Goal: Information Seeking & Learning: Compare options

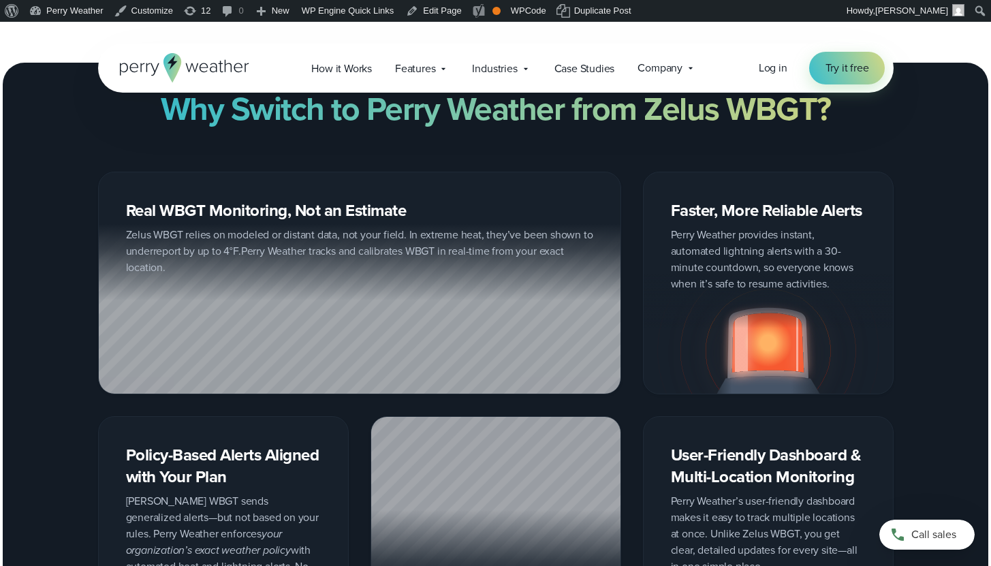
scroll to position [1939, 0]
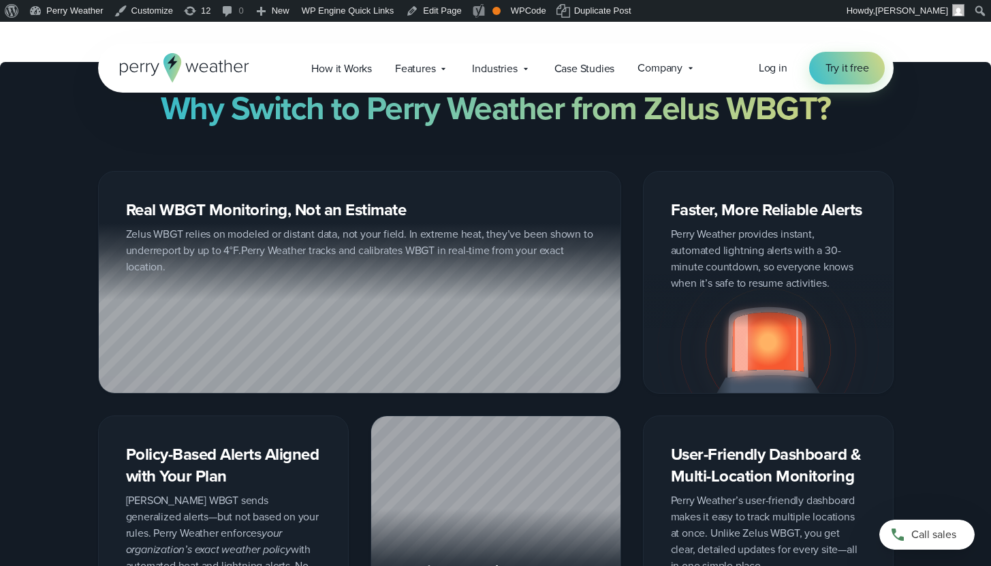
drag, startPoint x: 125, startPoint y: 206, endPoint x: 161, endPoint y: 273, distance: 76.5
click at [155, 281] on div "Real WBGT Monitoring, Not an Estimate Zelus WBGT relies on modeled or distant d…" at bounding box center [359, 282] width 523 height 222
drag, startPoint x: 167, startPoint y: 266, endPoint x: 116, endPoint y: 239, distance: 57.0
click at [115, 239] on div at bounding box center [360, 308] width 522 height 170
click at [129, 236] on div at bounding box center [360, 308] width 522 height 170
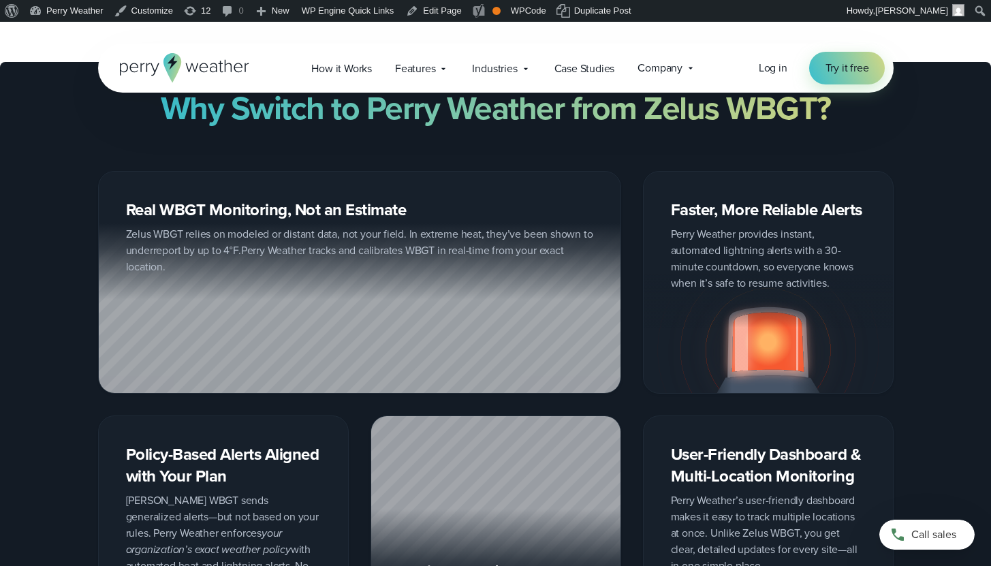
drag, startPoint x: 126, startPoint y: 235, endPoint x: 256, endPoint y: 287, distance: 140.0
click at [256, 287] on div at bounding box center [360, 308] width 522 height 170
click at [392, 245] on div at bounding box center [360, 308] width 522 height 170
click at [392, 243] on div at bounding box center [360, 308] width 522 height 170
click at [393, 243] on div at bounding box center [360, 308] width 522 height 170
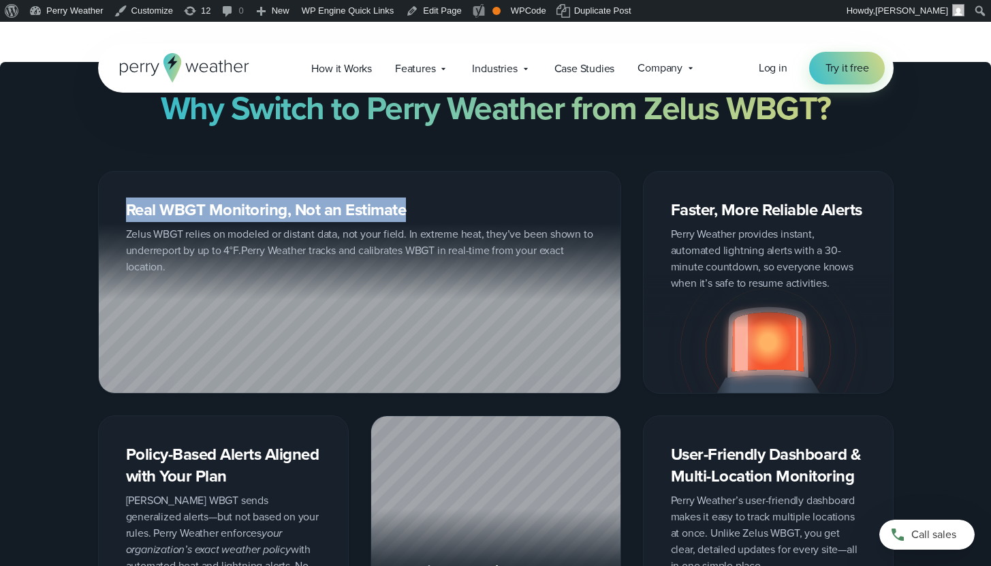
drag, startPoint x: 393, startPoint y: 243, endPoint x: 407, endPoint y: 244, distance: 14.3
click at [394, 243] on div at bounding box center [360, 308] width 522 height 170
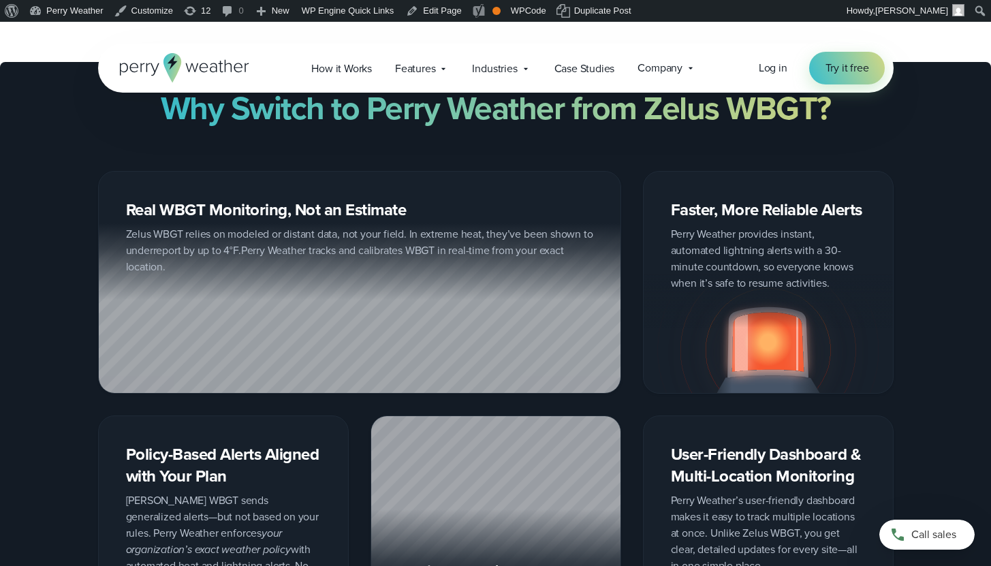
click at [580, 235] on div at bounding box center [360, 308] width 522 height 170
drag, startPoint x: 496, startPoint y: 182, endPoint x: 539, endPoint y: 316, distance: 140.9
click at [539, 316] on div "Real WBGT Monitoring, Not an Estimate Zelus WBGT relies on modeled or distant d…" at bounding box center [359, 282] width 523 height 222
click at [140, 235] on div at bounding box center [360, 308] width 522 height 170
drag, startPoint x: 125, startPoint y: 235, endPoint x: 227, endPoint y: 304, distance: 123.6
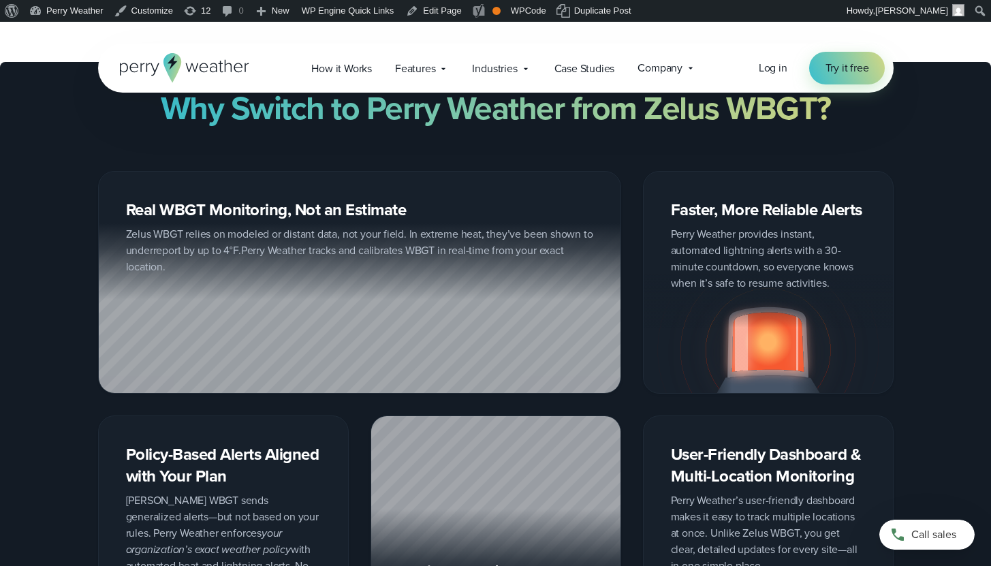
click at [223, 304] on div at bounding box center [360, 308] width 522 height 170
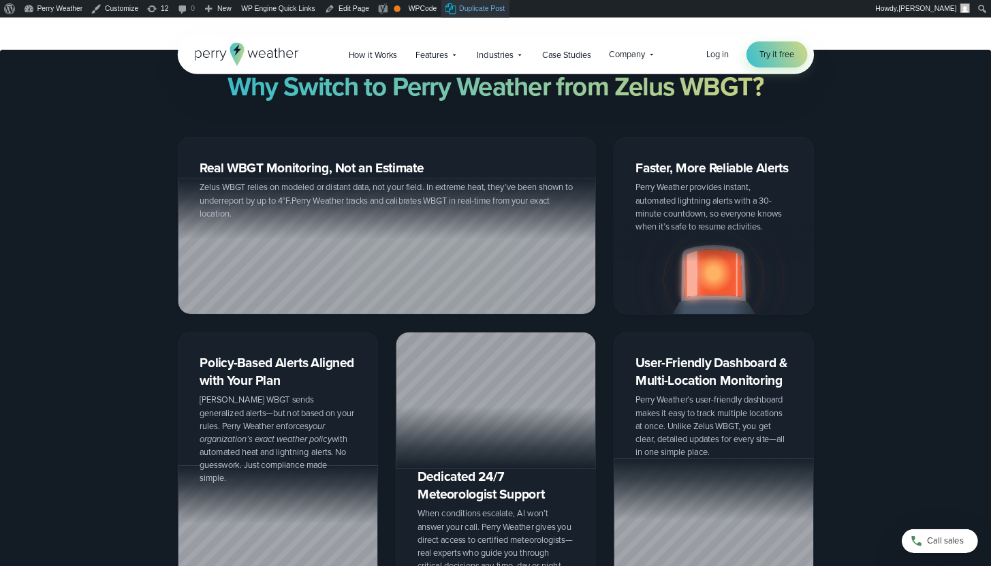
scroll to position [1940, 0]
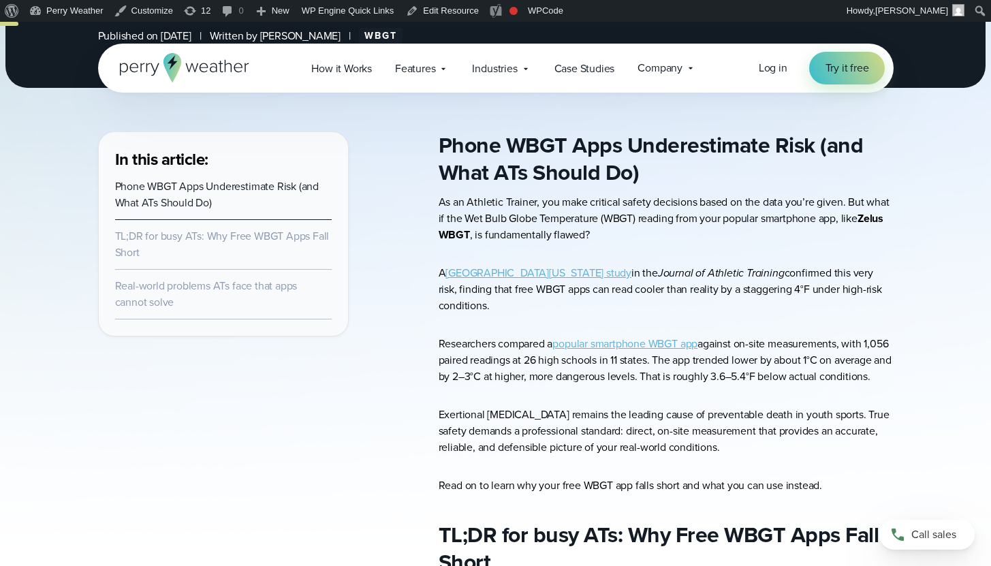
scroll to position [403, 0]
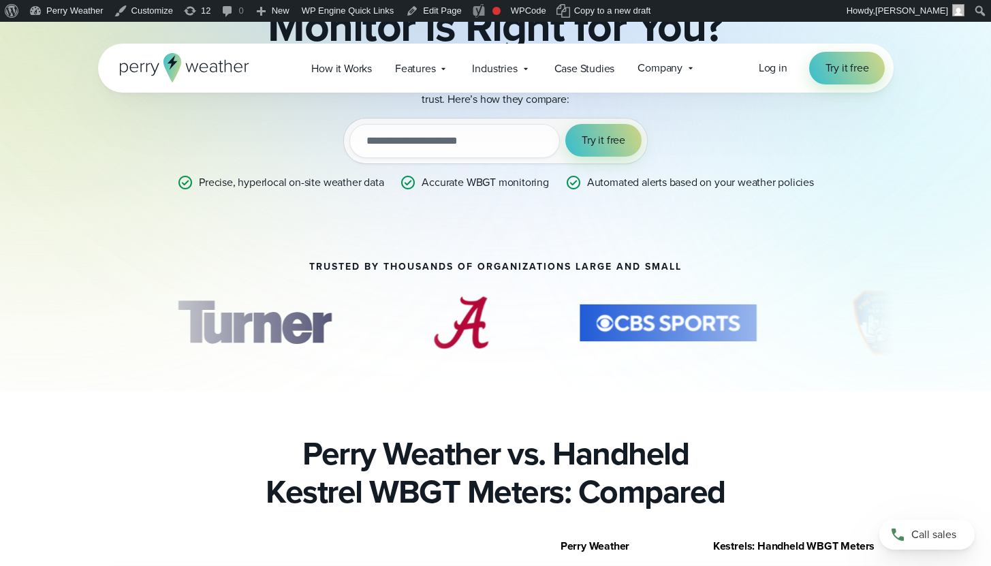
scroll to position [154, 0]
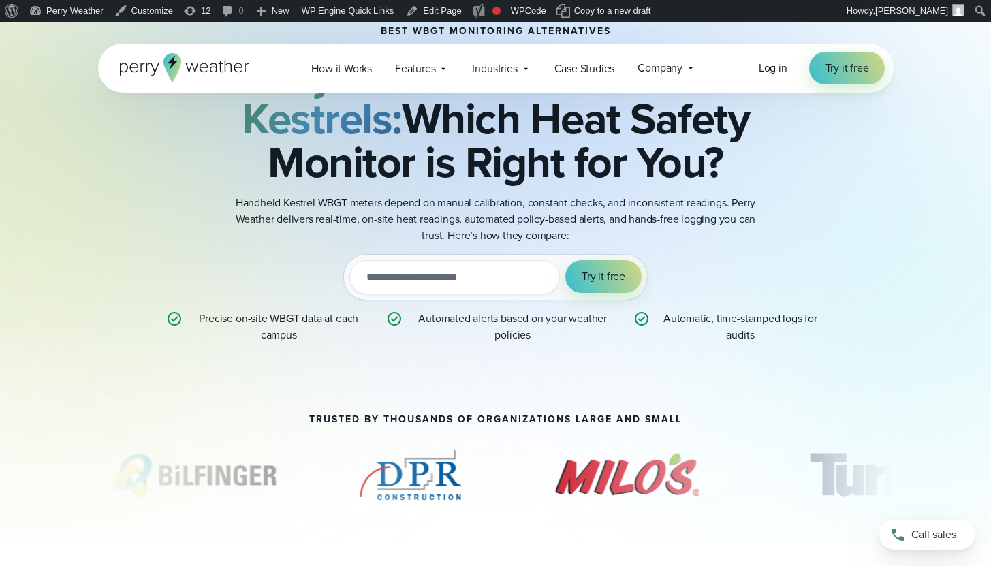
scroll to position [155, 0]
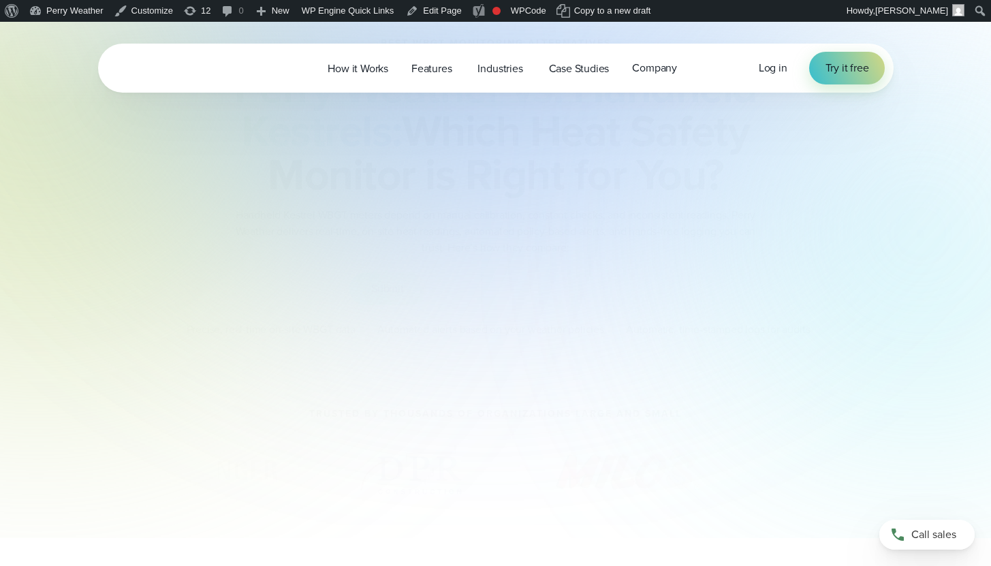
scroll to position [155, 0]
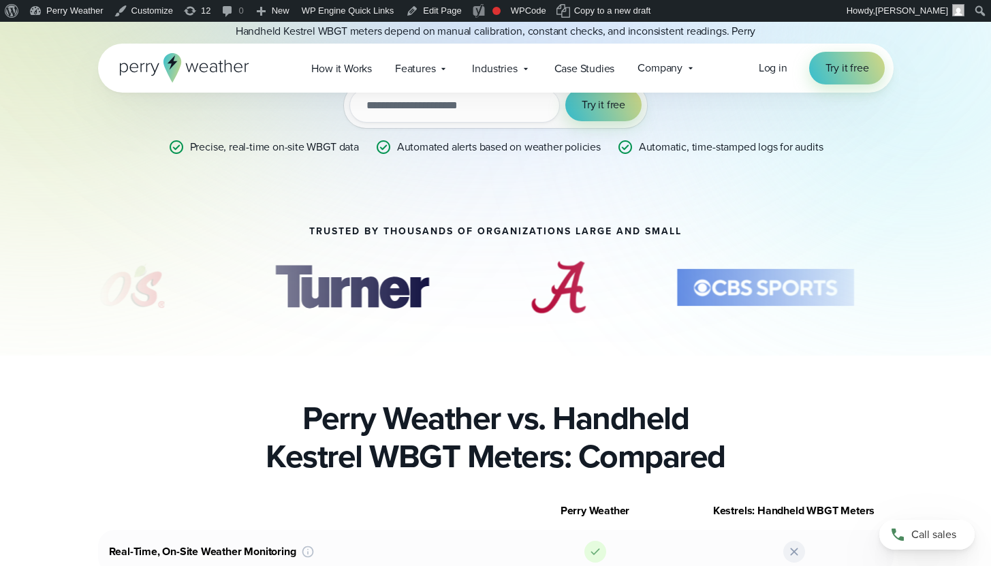
scroll to position [327, 0]
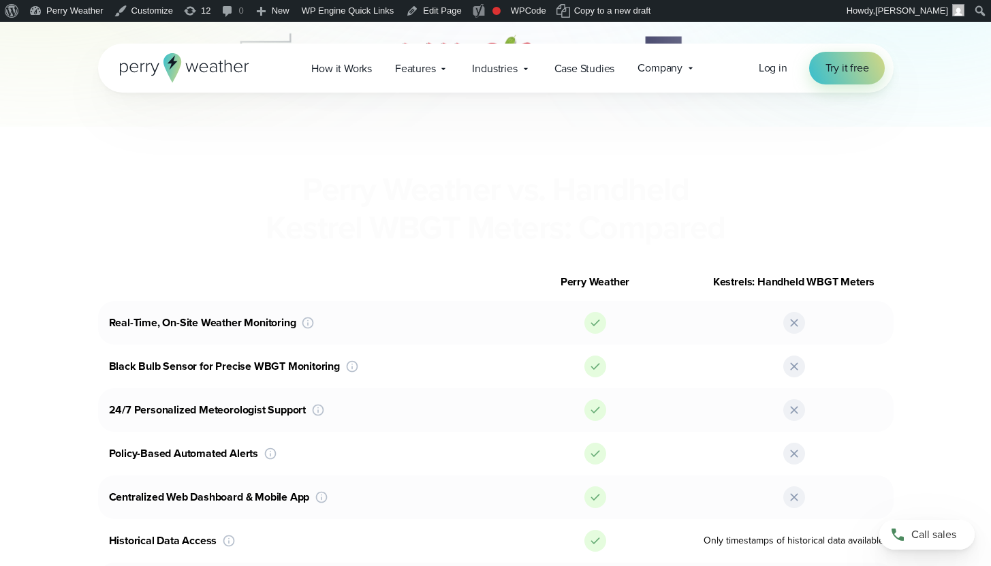
scroll to position [569, 0]
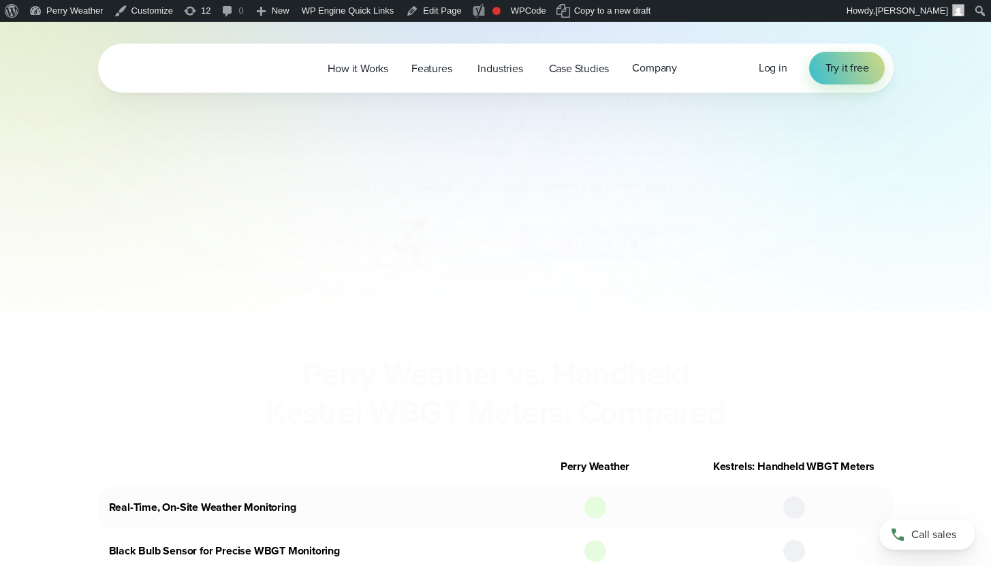
scroll to position [526, 0]
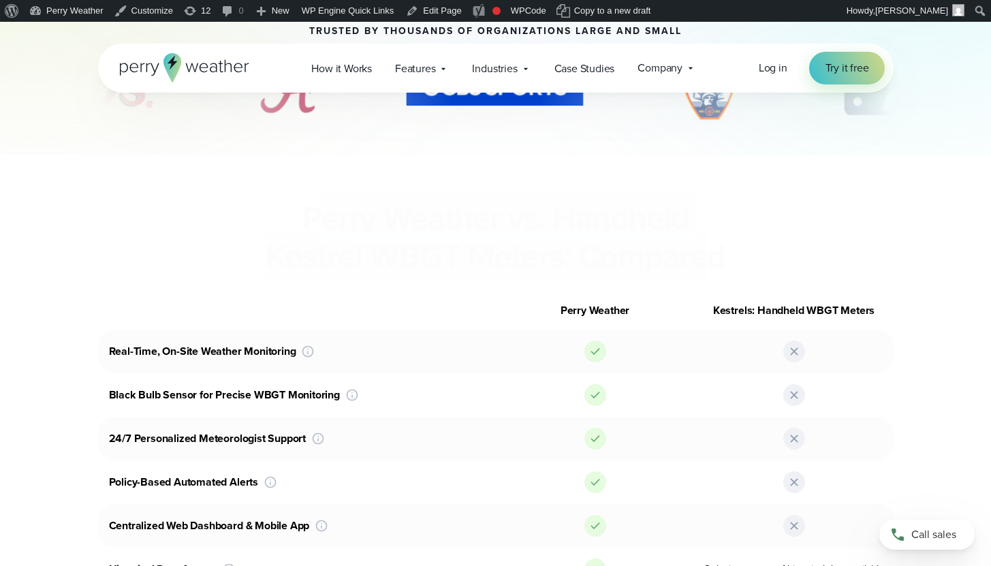
drag, startPoint x: 582, startPoint y: 247, endPoint x: 322, endPoint y: 227, distance: 260.3
click at [324, 228] on div "Perry Weather vs. Handheld Kestrel WBGT Meters: Compared" at bounding box center [496, 237] width 796 height 76
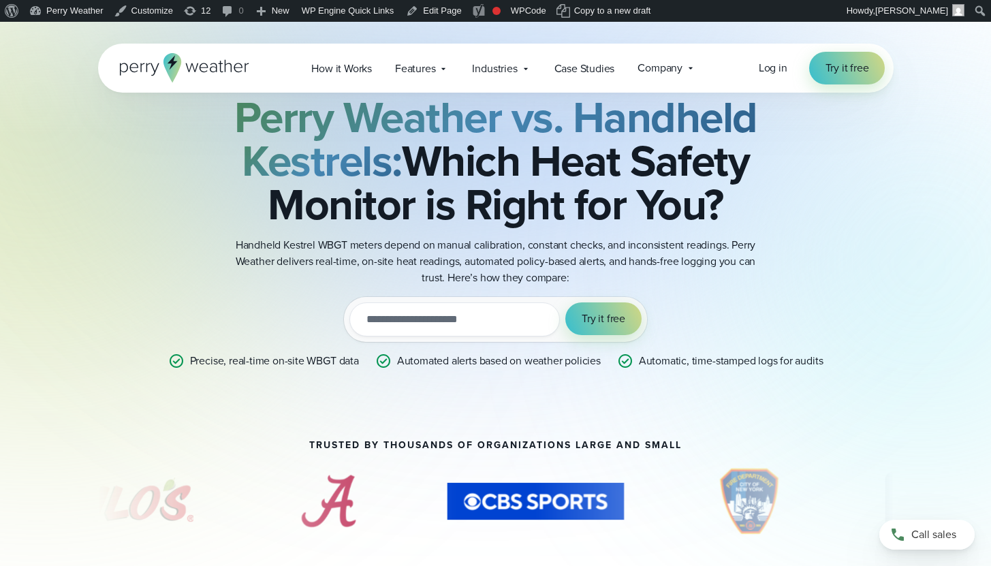
scroll to position [44, 0]
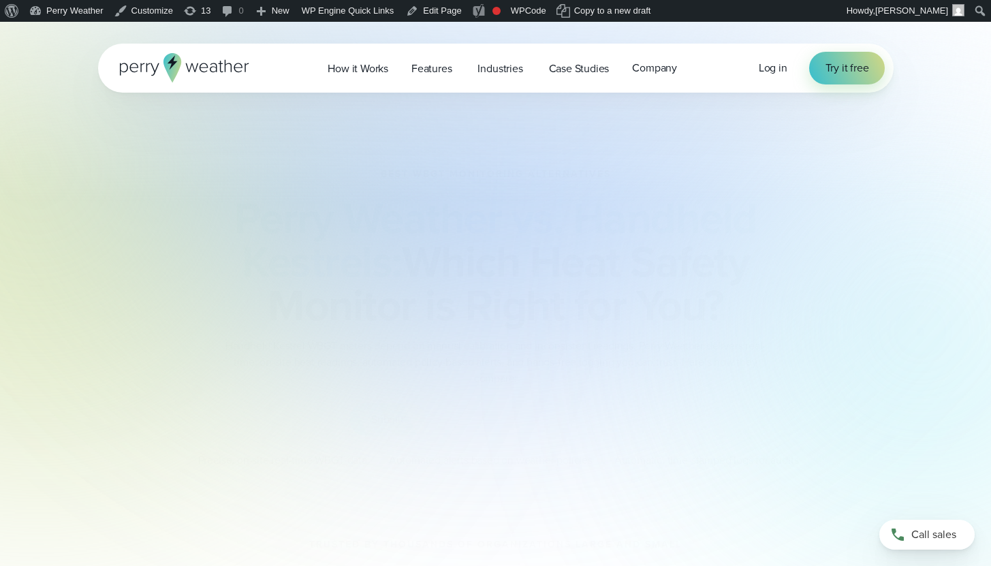
scroll to position [44, 0]
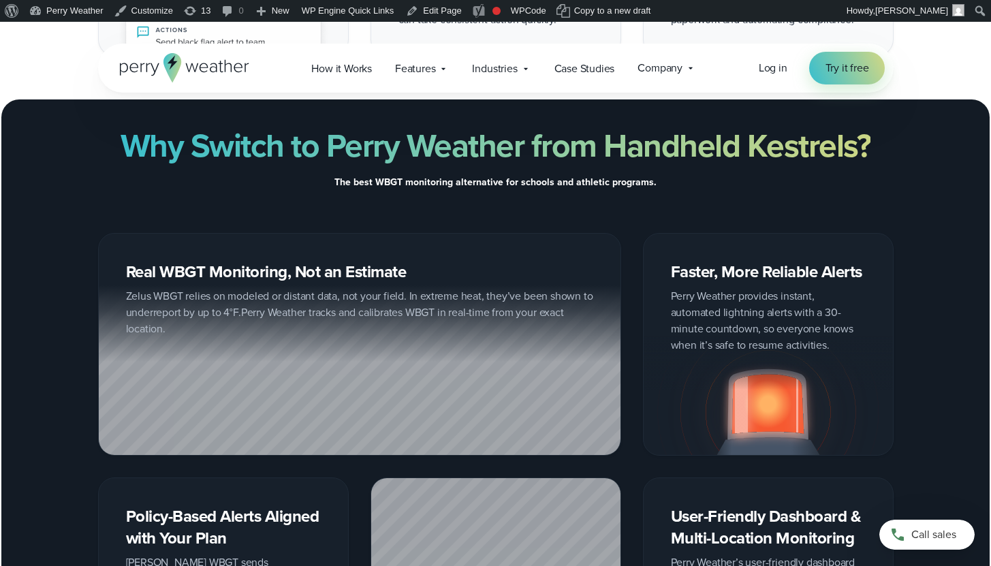
scroll to position [2087, 0]
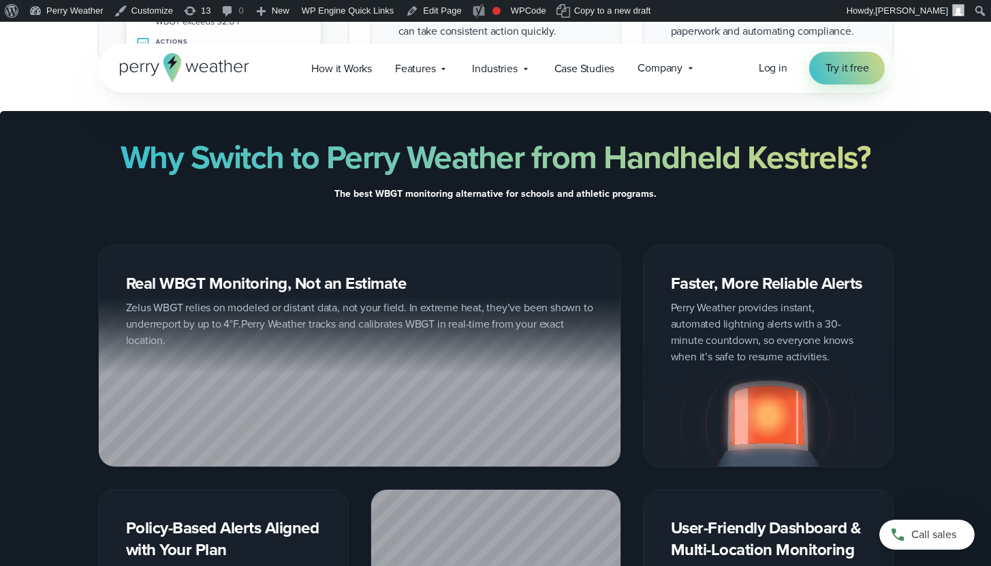
scroll to position [1924, 0]
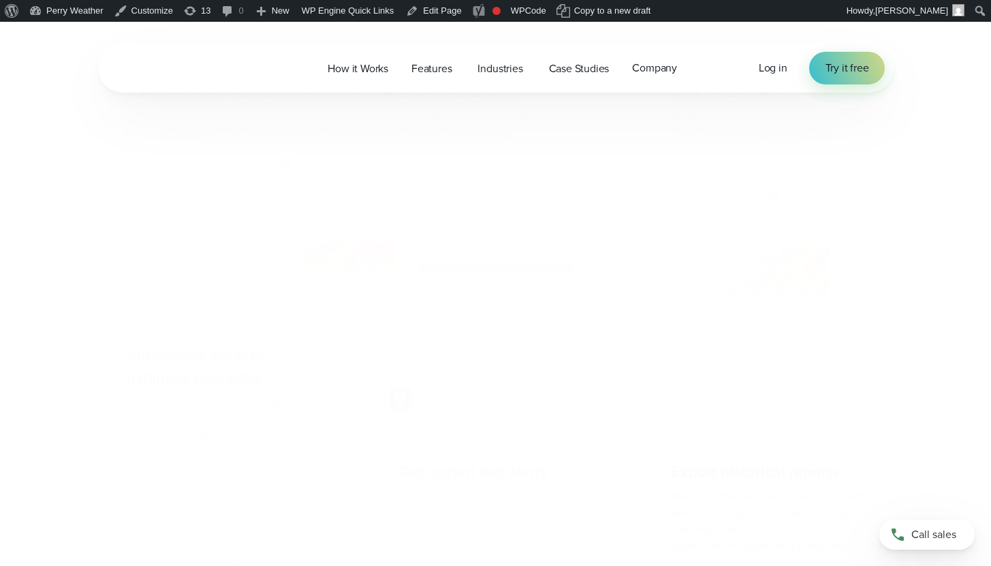
scroll to position [1845, 0]
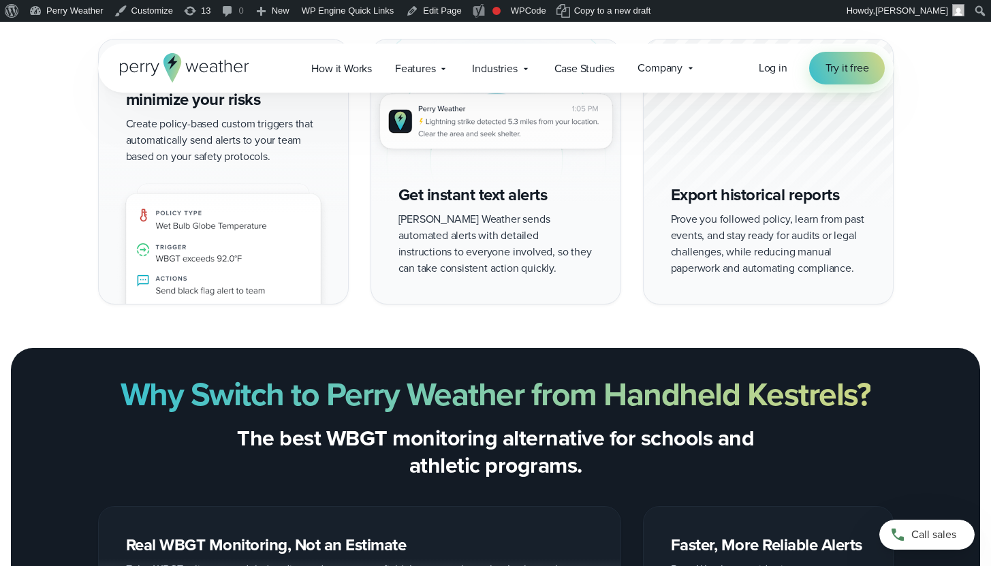
scroll to position [1766, 0]
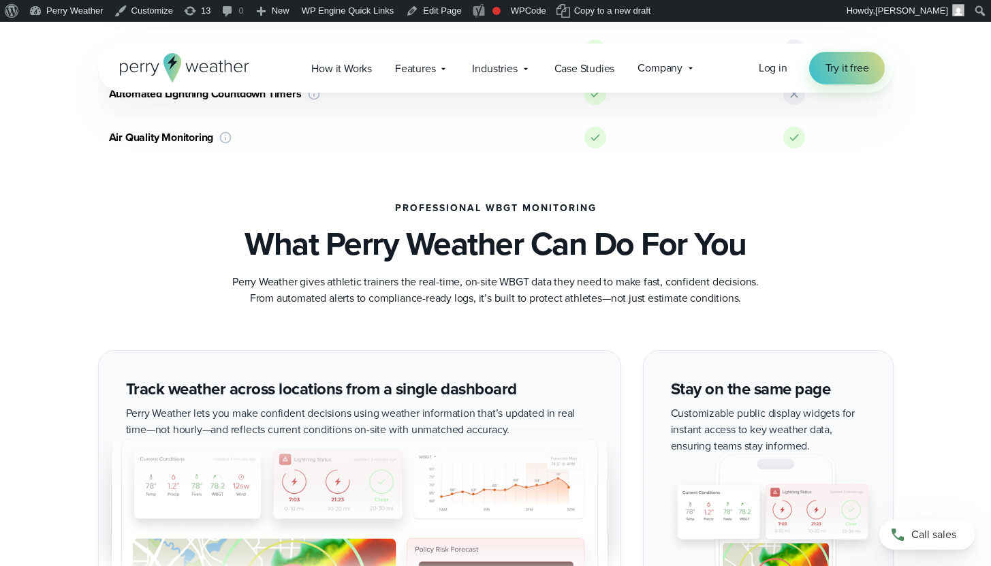
scroll to position [1123, 0]
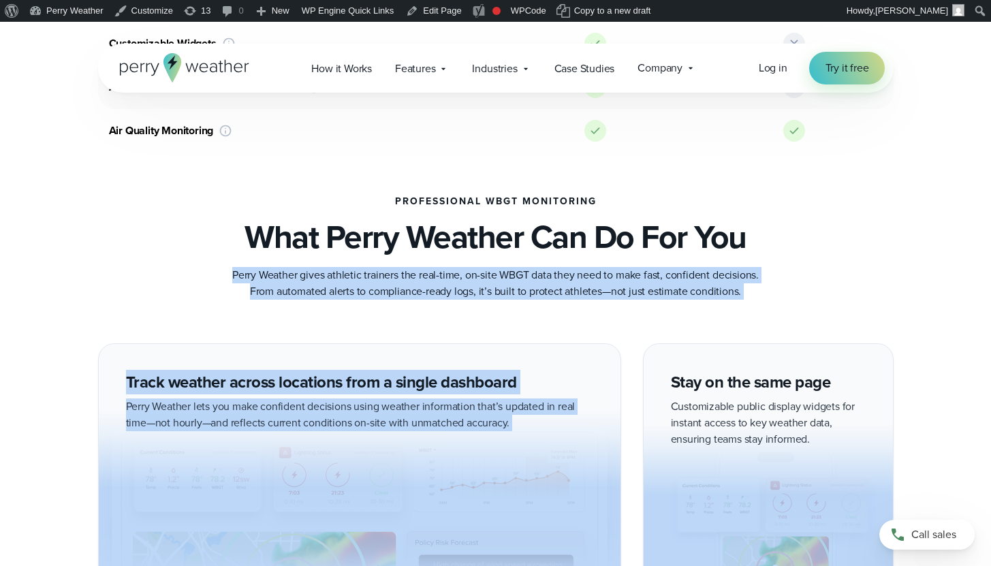
drag, startPoint x: 234, startPoint y: 273, endPoint x: 584, endPoint y: 330, distance: 354.6
click at [489, 370] on div "Track weather across locations from a single dashboard Perry Weather lets you m…" at bounding box center [359, 464] width 523 height 242
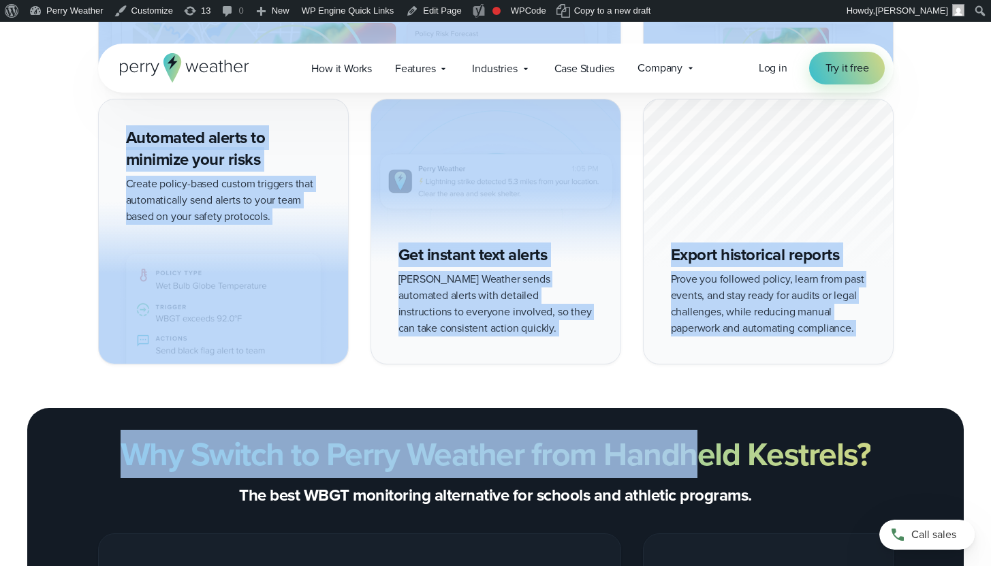
scroll to position [1647, 0]
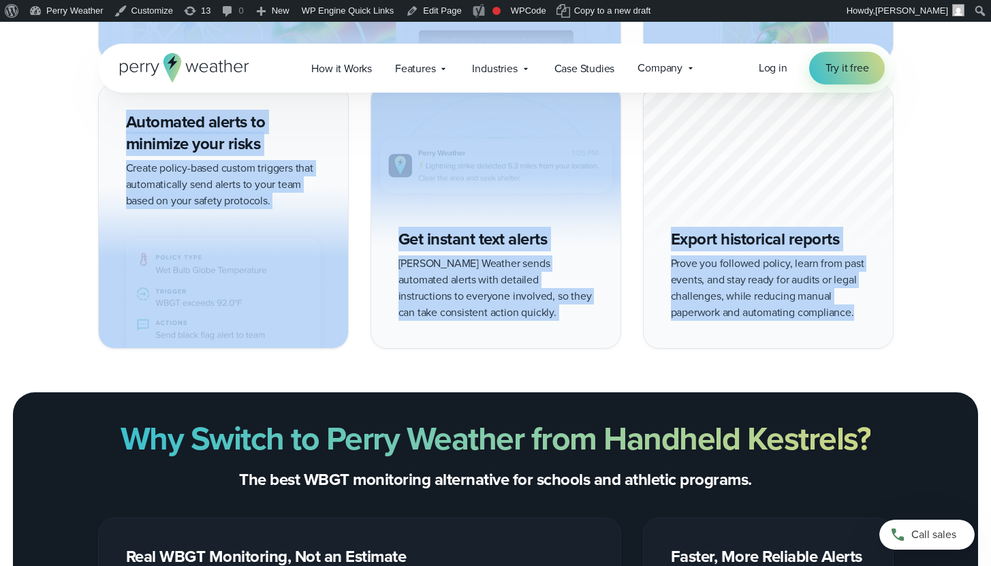
drag, startPoint x: 249, startPoint y: 230, endPoint x: 864, endPoint y: 341, distance: 625.1
copy div "What Perry Weather Can Do For You Perry Weather gives athletic trainers the rea…"
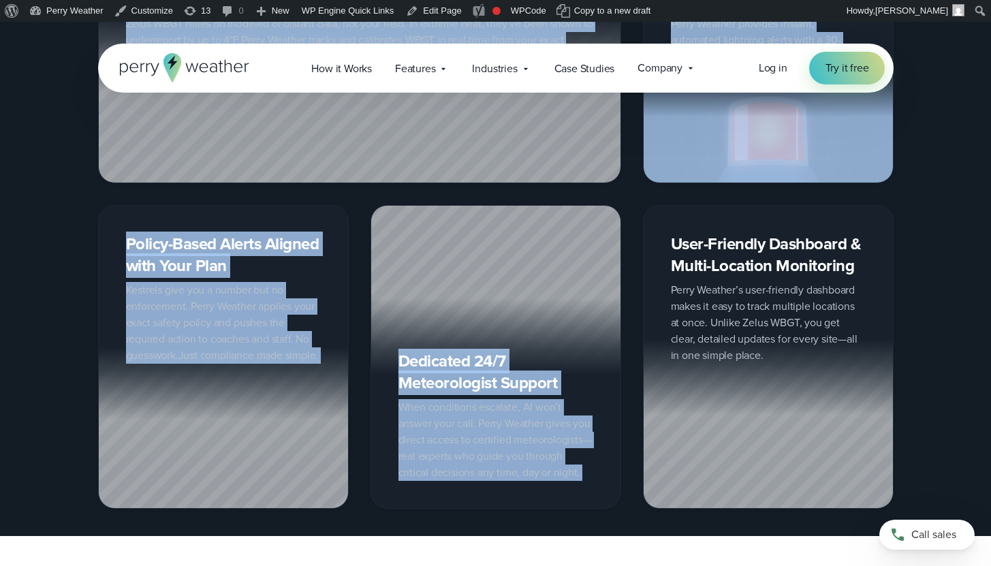
scroll to position [2219, 0]
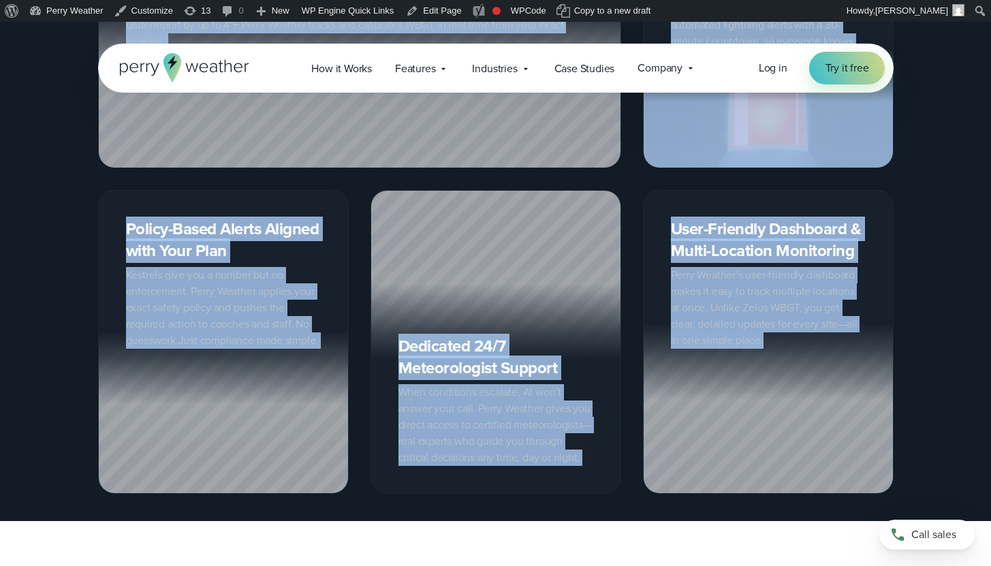
drag, startPoint x: 123, startPoint y: 193, endPoint x: 978, endPoint y: 351, distance: 869.9
click at [979, 351] on div "Why Switch to Perry Weather from Handheld Kestrels? The best WBGT monitoring al…" at bounding box center [495, 170] width 991 height 646
copy div "Why Switch to Perry Weather from Handheld Kestrels? The best WBGT monitoring al…"
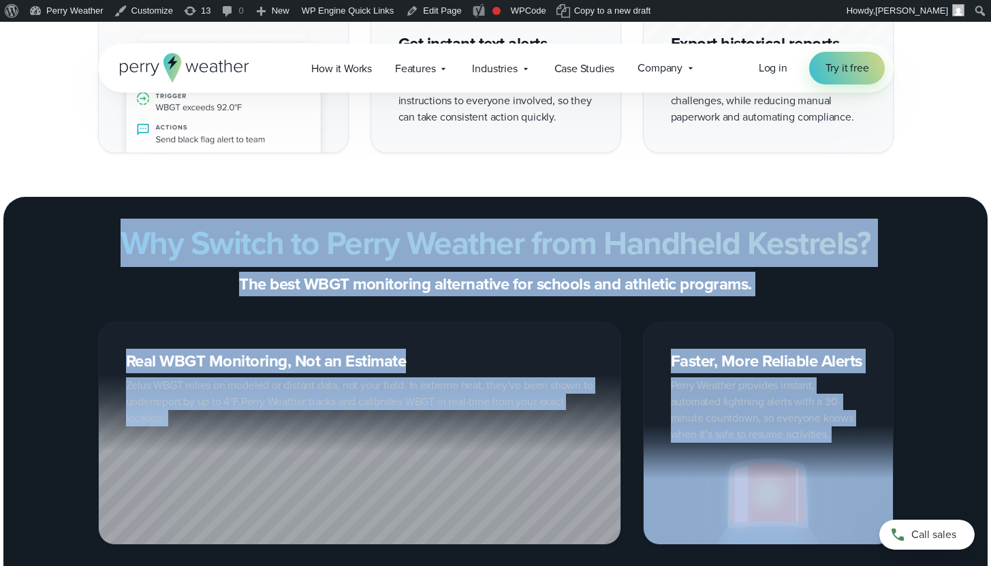
scroll to position [1857, 0]
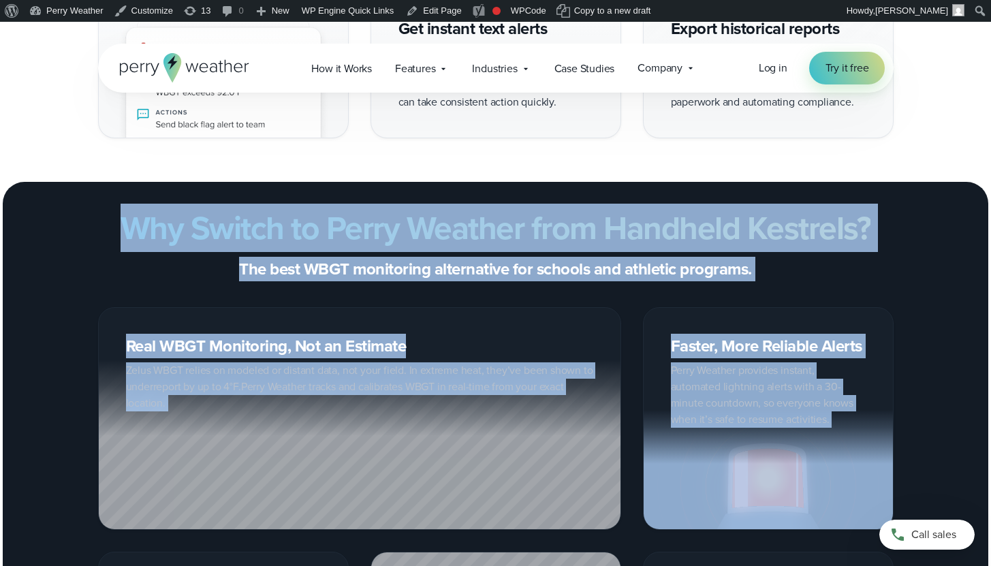
click at [545, 290] on div "Why Switch to Perry Weather from Handheld Kestrels? The best WBGT monitoring al…" at bounding box center [495, 532] width 991 height 646
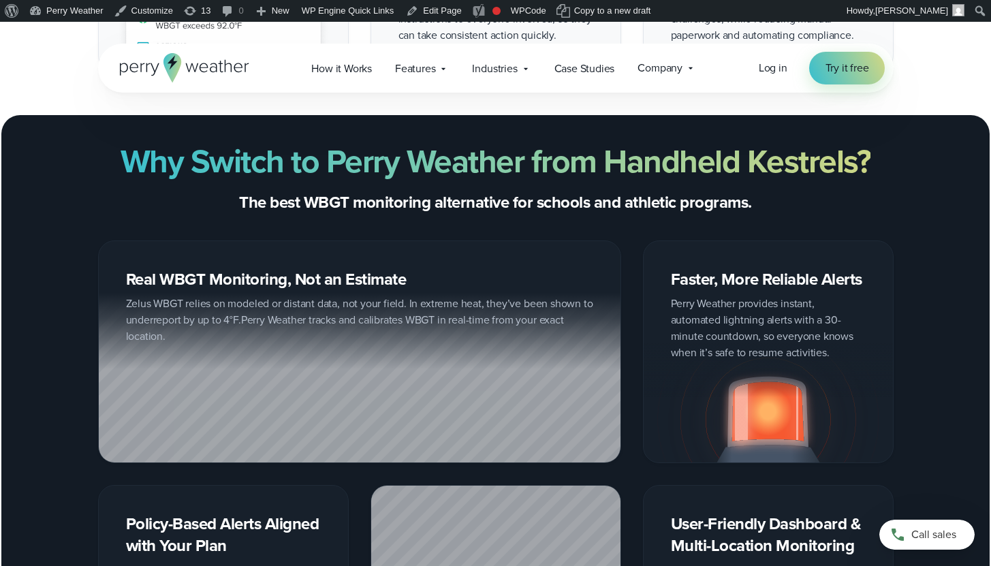
scroll to position [1939, 0]
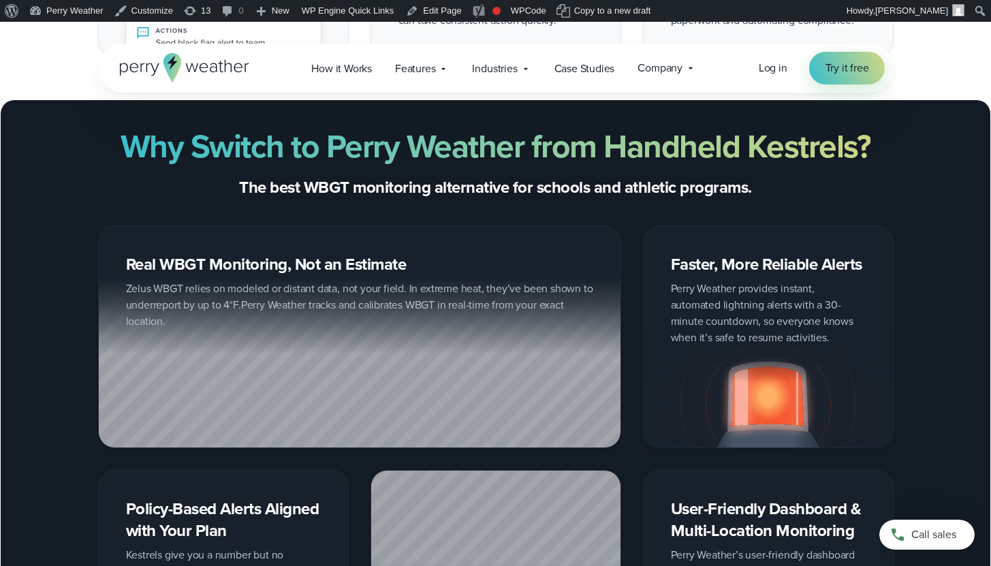
click at [456, 152] on strong "Why Switch to Perry Weather from Handheld Kestrels?" at bounding box center [496, 146] width 751 height 48
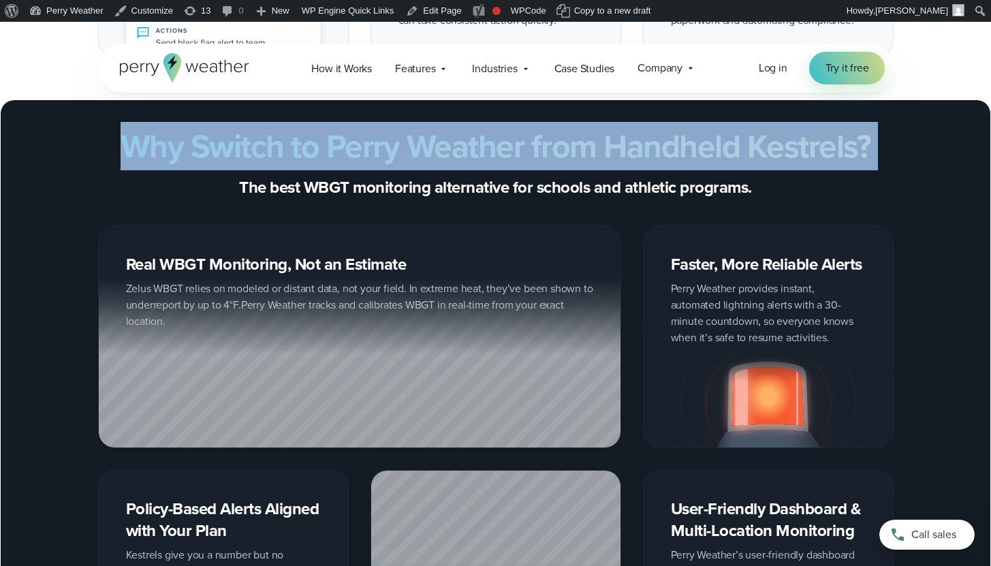
click at [456, 152] on strong "Why Switch to Perry Weather from Handheld Kestrels?" at bounding box center [496, 146] width 751 height 48
copy div "Why Switch to Perry Weather from Handheld Kestrels?"
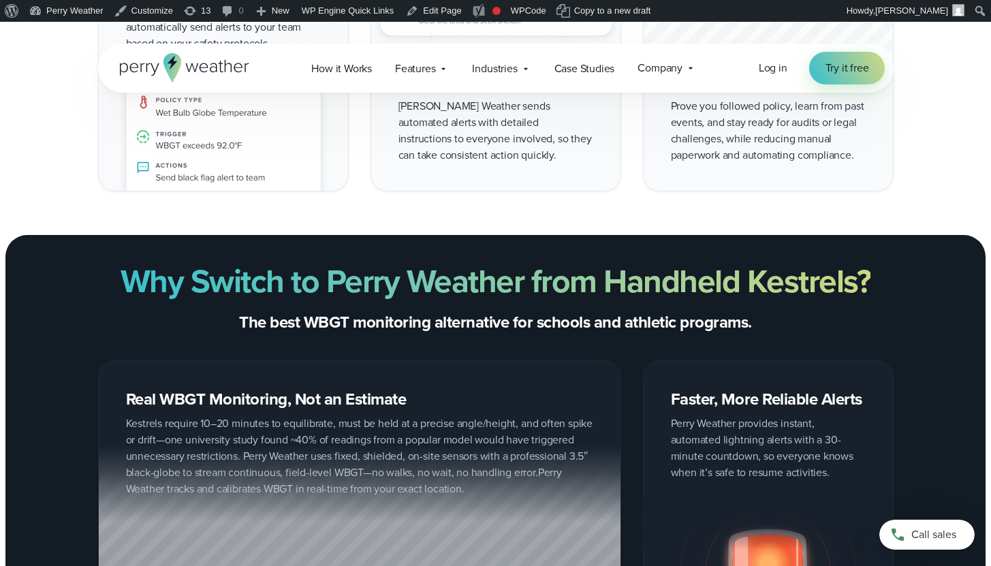
scroll to position [1860, 0]
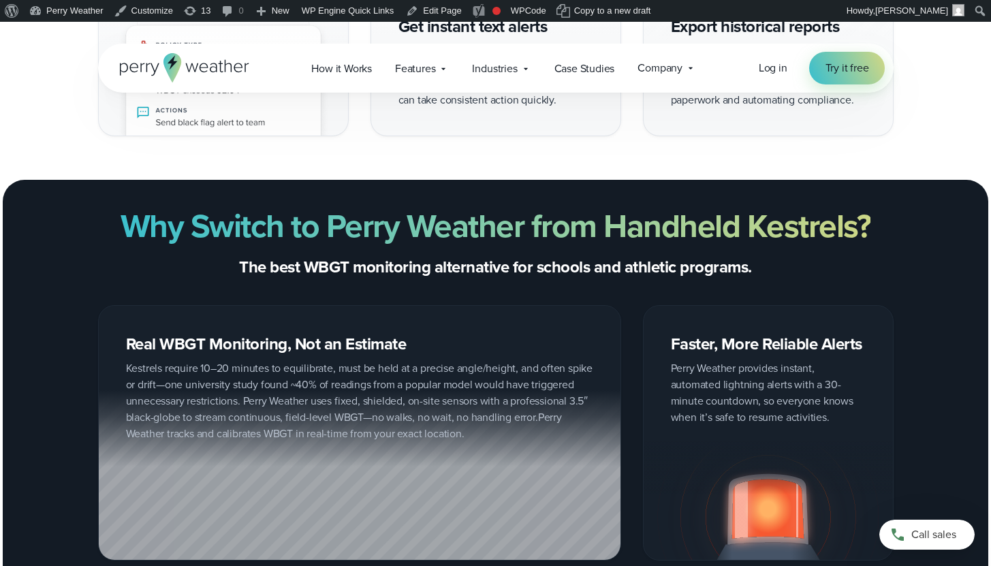
click at [506, 230] on strong "Why Switch to Perry Weather from Handheld Kestrels?" at bounding box center [496, 226] width 751 height 48
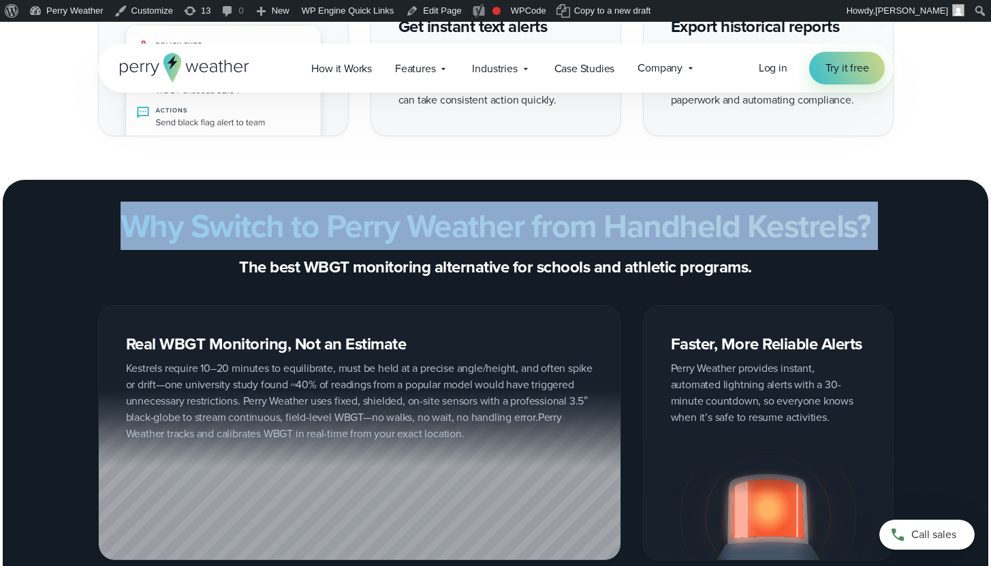
click at [506, 230] on strong "Why Switch to Perry Weather from Handheld Kestrels?" at bounding box center [496, 226] width 751 height 48
copy div "Why Switch to Perry Weather from Handheld Kestrels?"
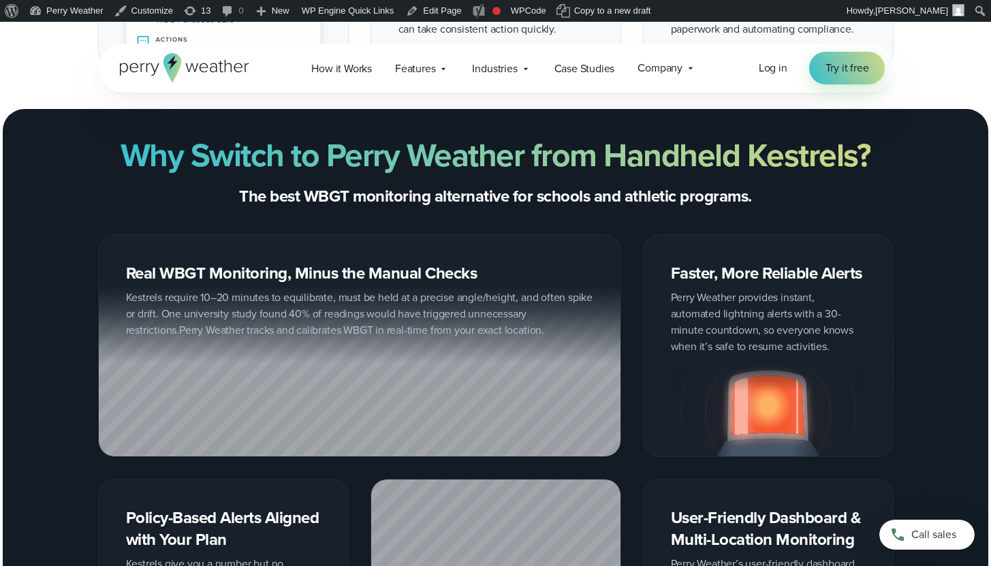
scroll to position [2023, 0]
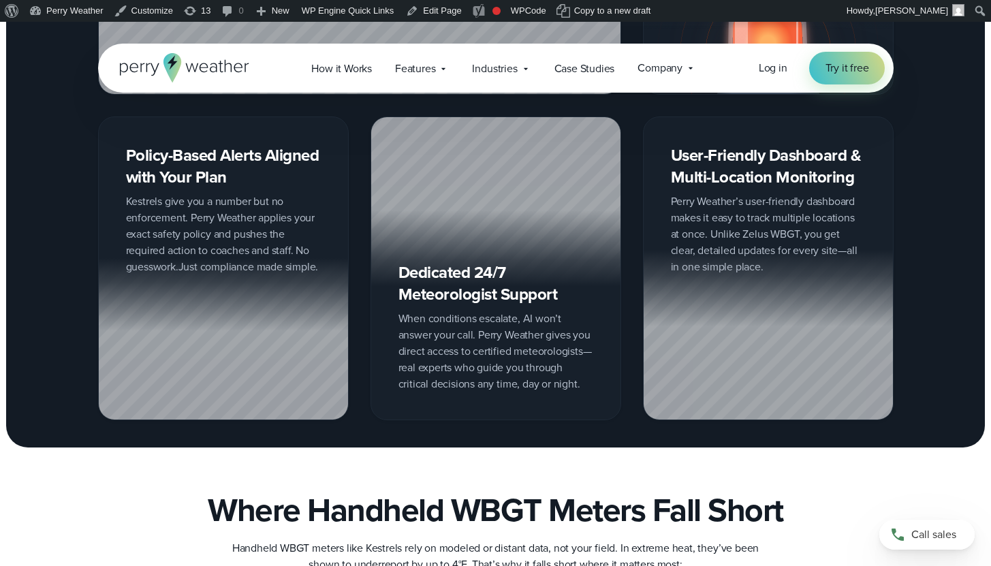
scroll to position [2314, 0]
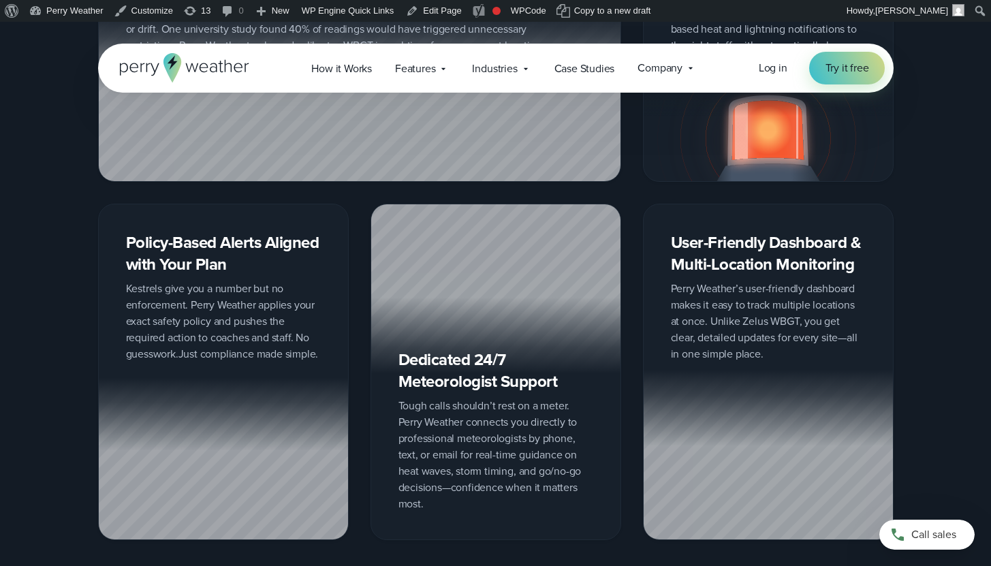
scroll to position [2307, 0]
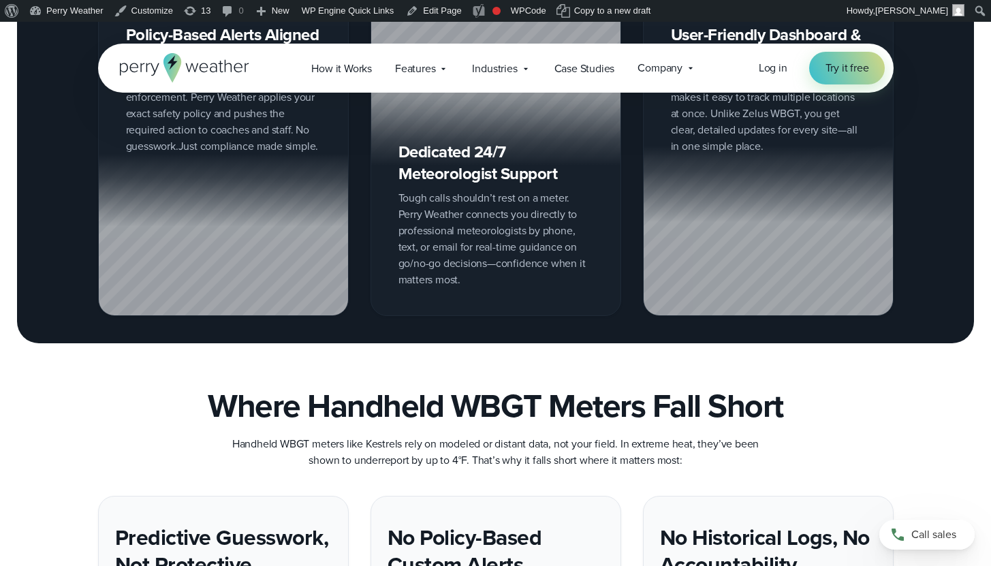
scroll to position [2259, 0]
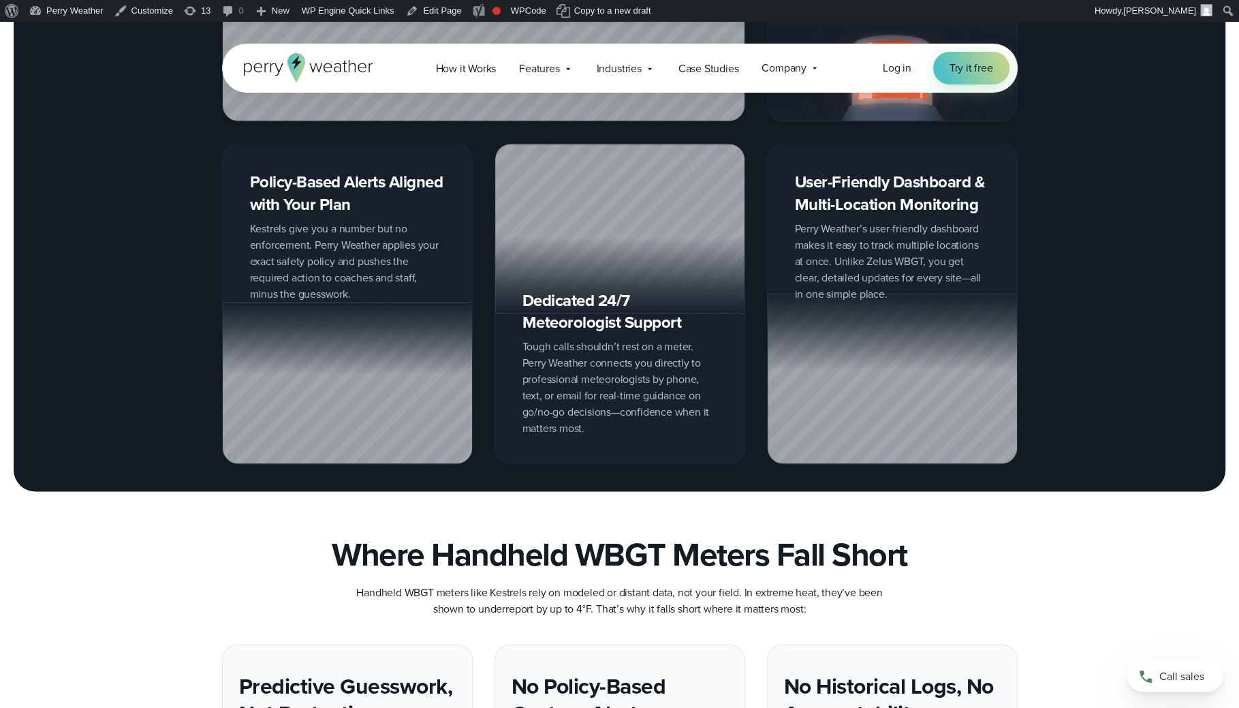
scroll to position [2071, 0]
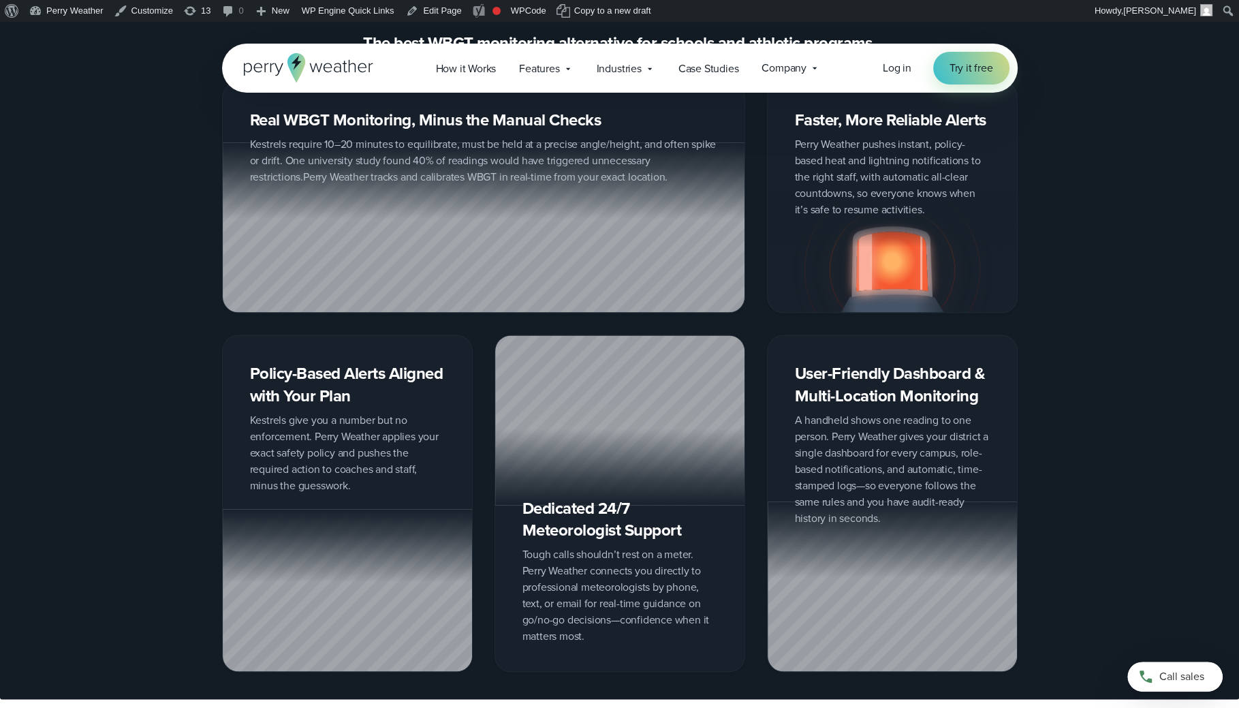
scroll to position [2123, 0]
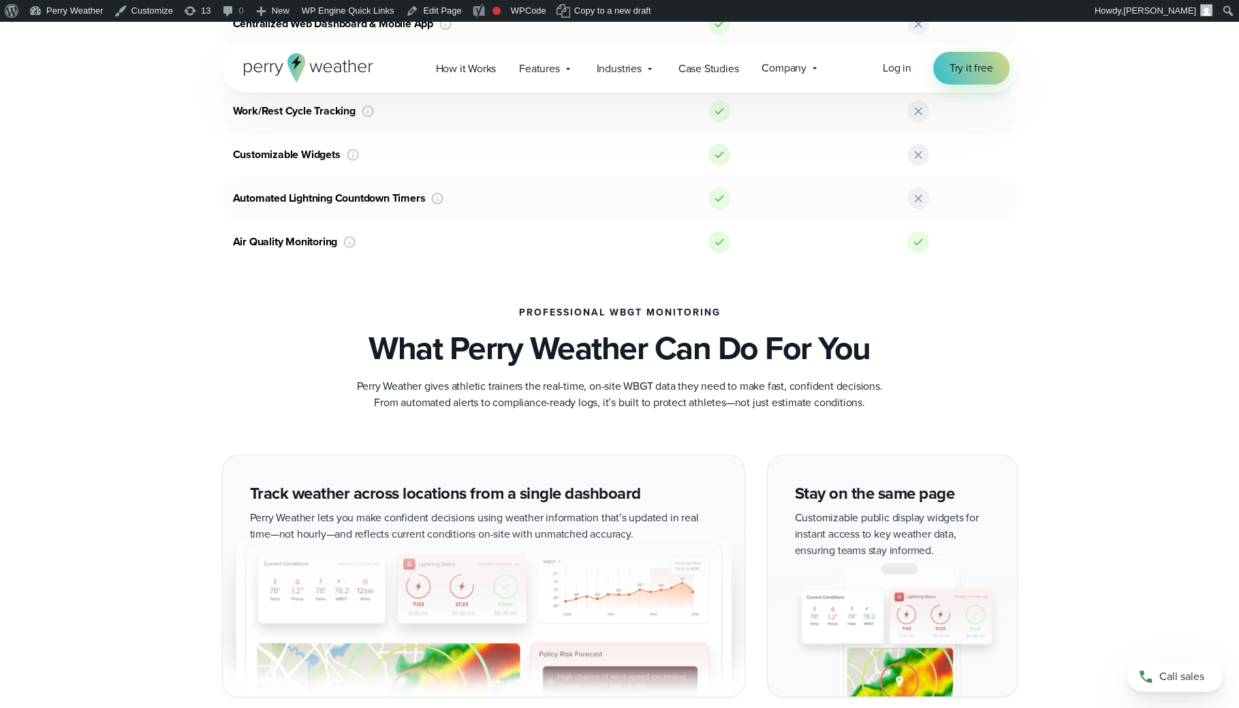
scroll to position [1059, 0]
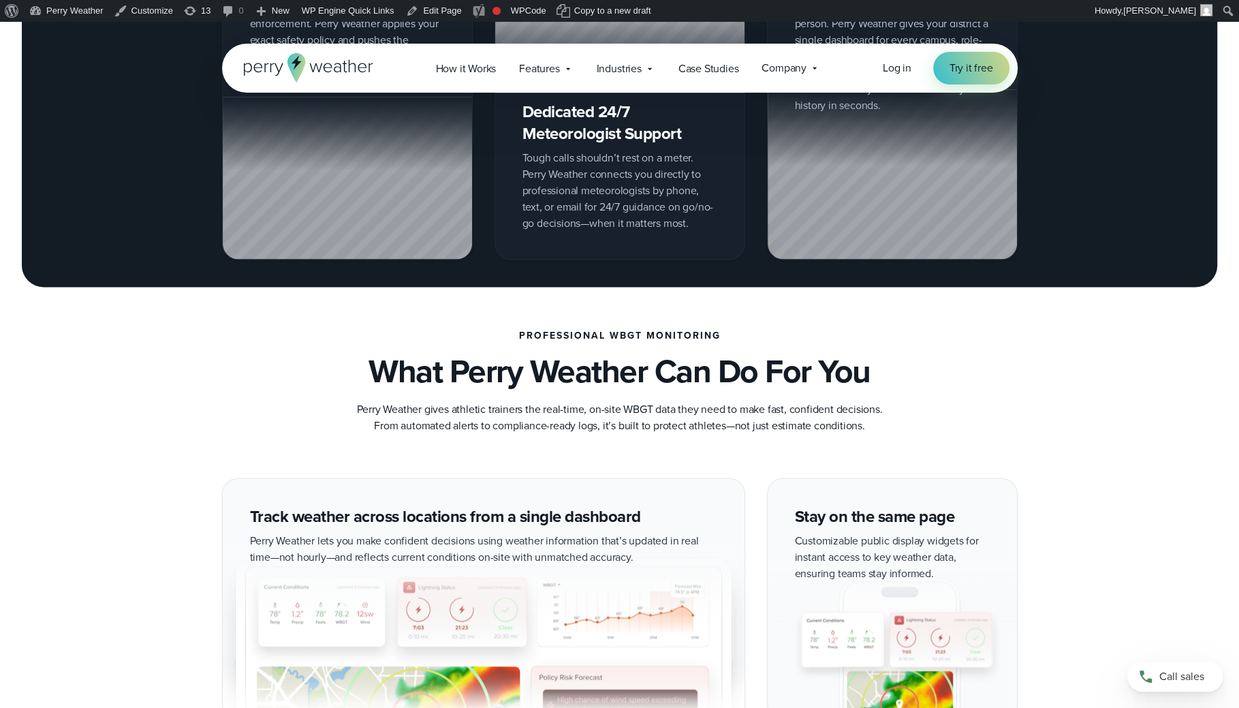
scroll to position [2221, 0]
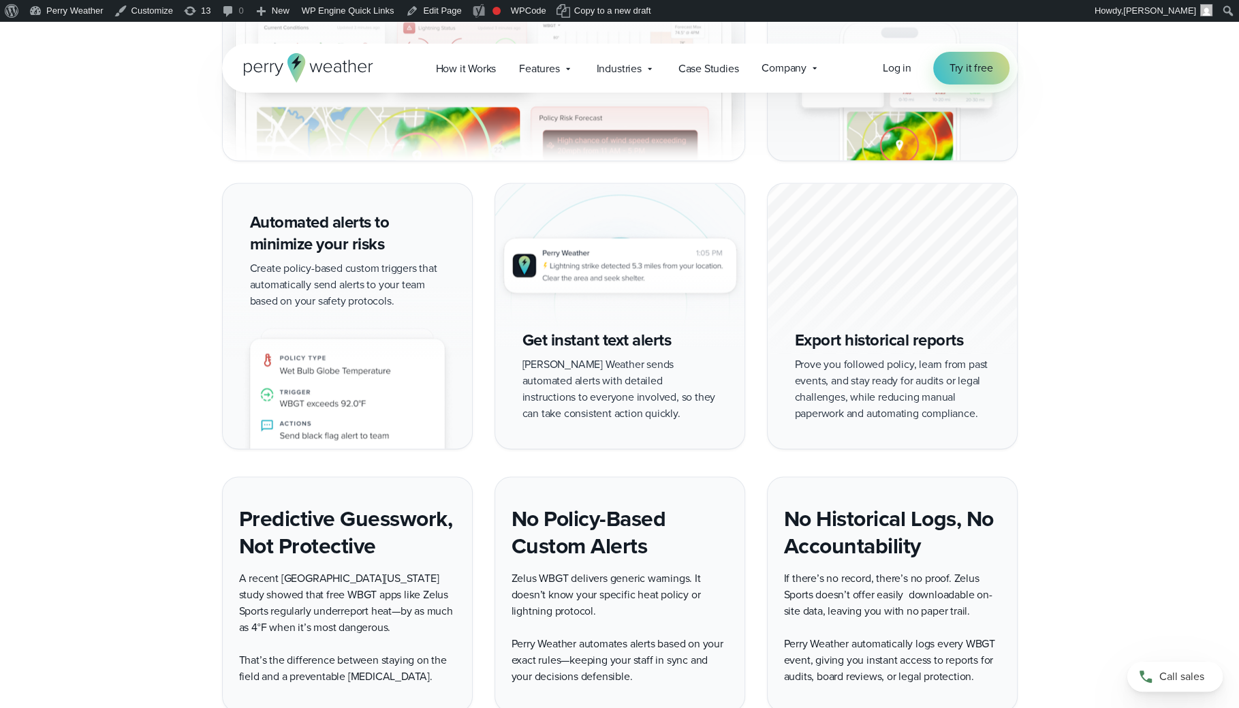
scroll to position [2664, 0]
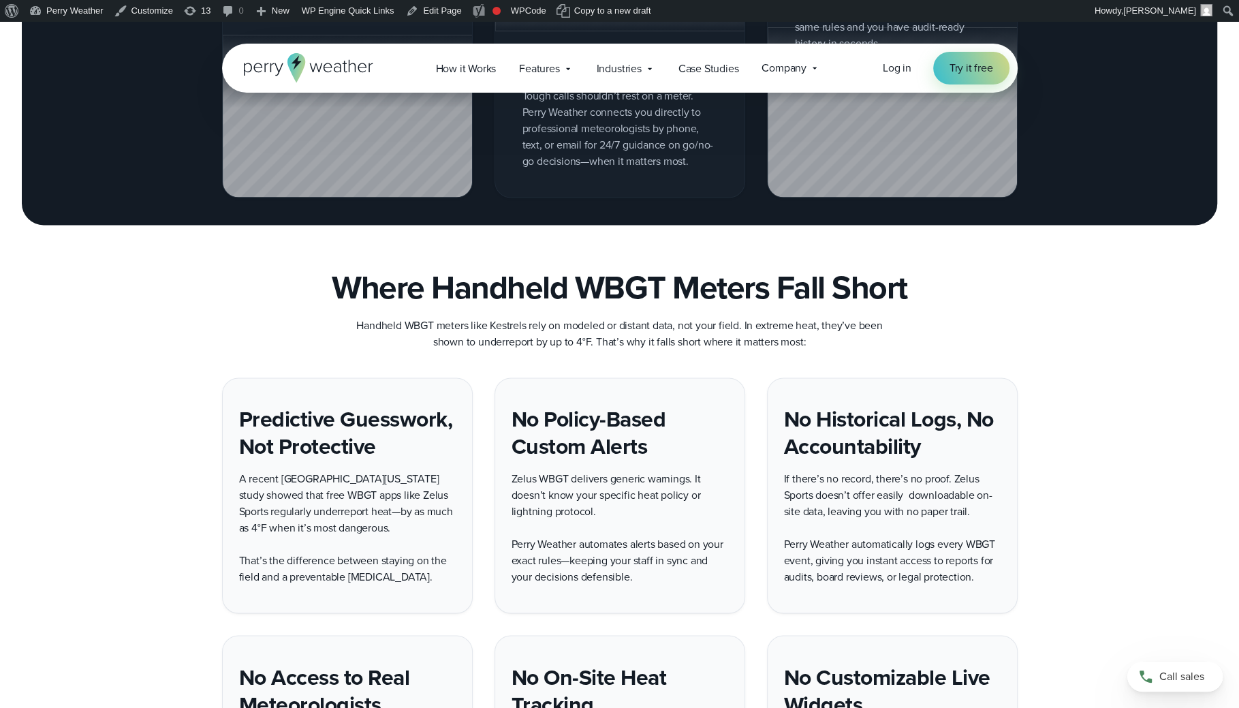
scroll to position [1933, 0]
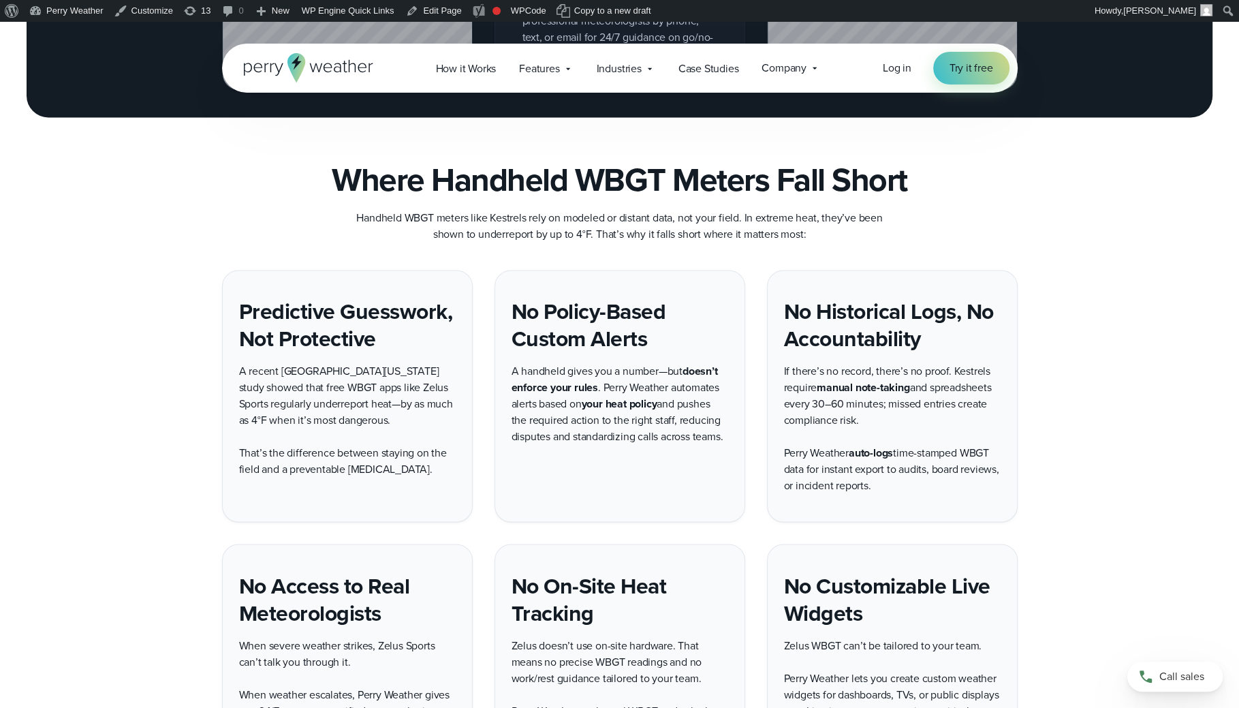
scroll to position [2126, 0]
